Goal: Check status

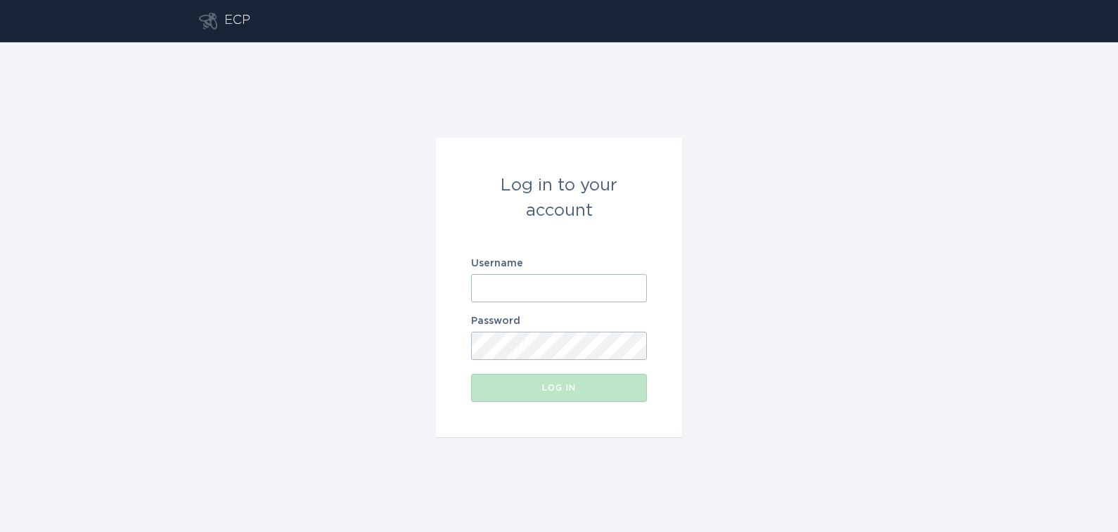
click at [520, 289] on input "Username" at bounding box center [559, 288] width 176 height 28
type input "[EMAIL_ADDRESS][DOMAIN_NAME]"
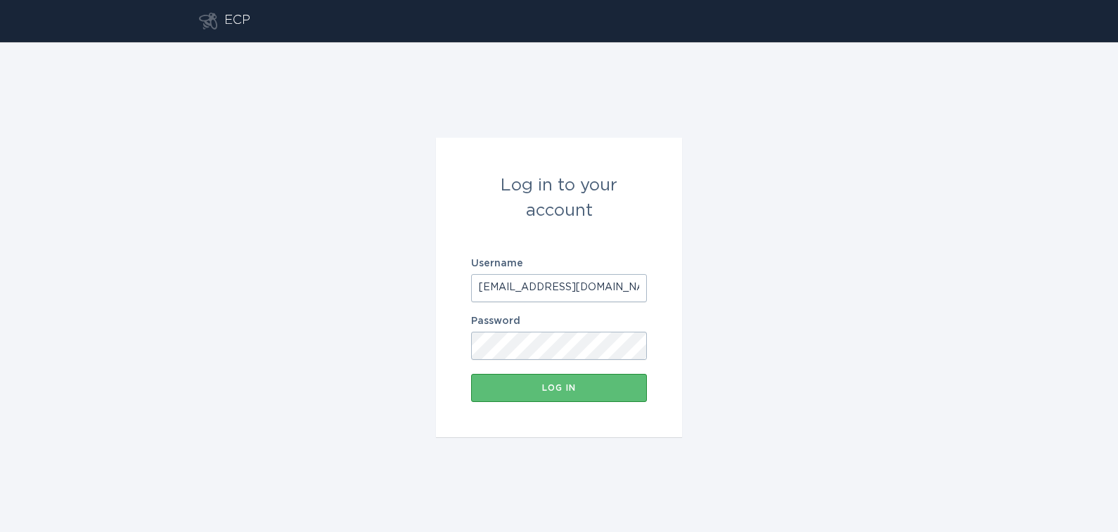
click at [471, 374] on button "Log in" at bounding box center [559, 388] width 176 height 28
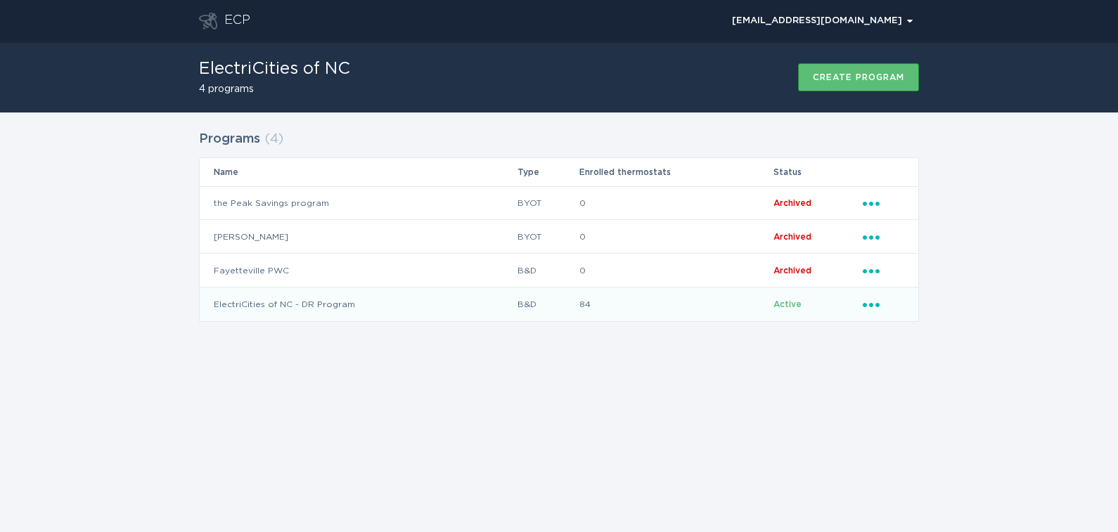
click at [276, 306] on td "ElectriCities of NC - DR Program" at bounding box center [358, 305] width 317 height 34
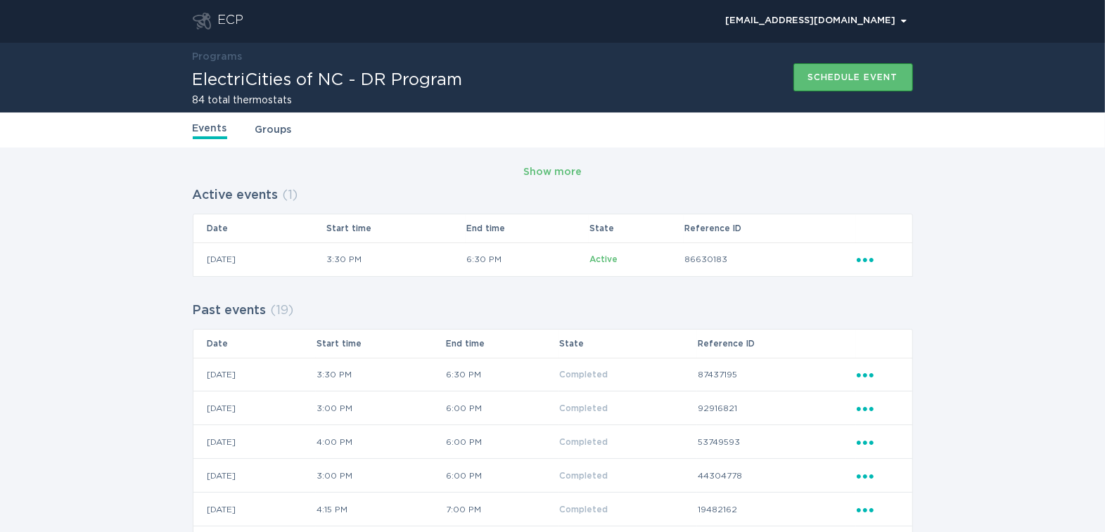
click at [866, 262] on icon "Ellipsis" at bounding box center [866, 258] width 20 height 12
